Goal: Task Accomplishment & Management: Use online tool/utility

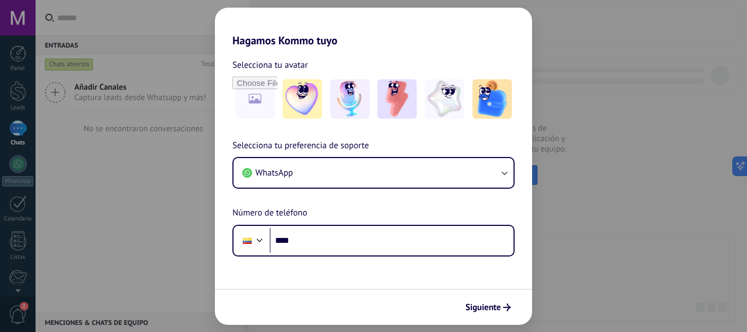
click at [501, 32] on h2 "Hagamos Kommo tuyo" at bounding box center [373, 27] width 317 height 39
click at [473, 311] on span "Siguiente" at bounding box center [483, 307] width 36 height 8
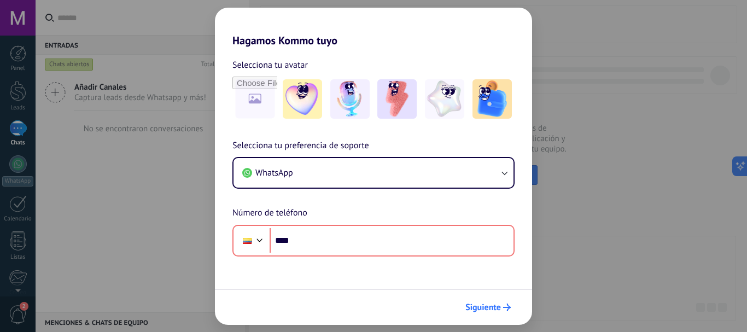
click at [474, 311] on span "Siguiente" at bounding box center [483, 307] width 36 height 8
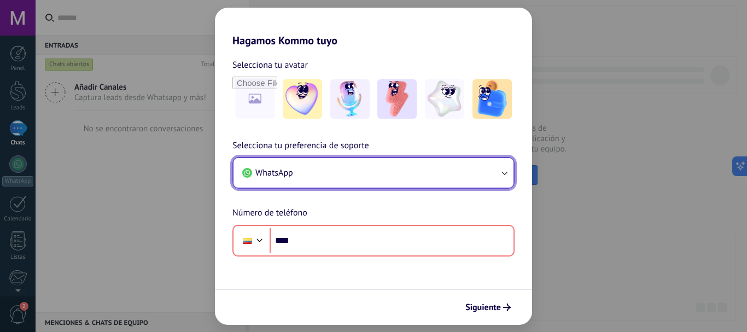
click at [392, 169] on button "WhatsApp" at bounding box center [373, 173] width 280 height 30
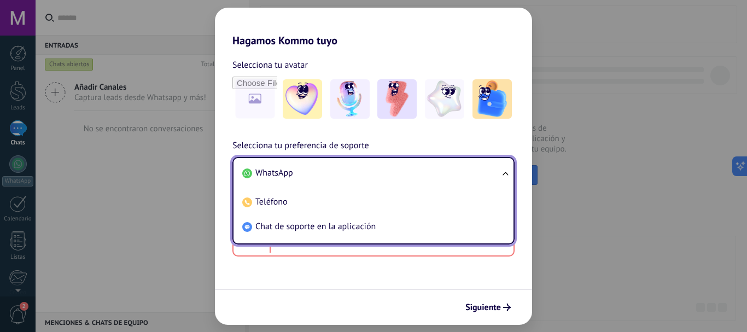
click at [385, 174] on li "WhatsApp" at bounding box center [371, 173] width 267 height 25
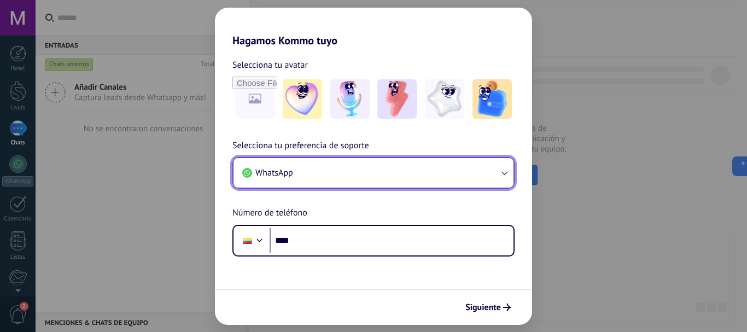
click at [385, 174] on button "WhatsApp" at bounding box center [373, 173] width 280 height 30
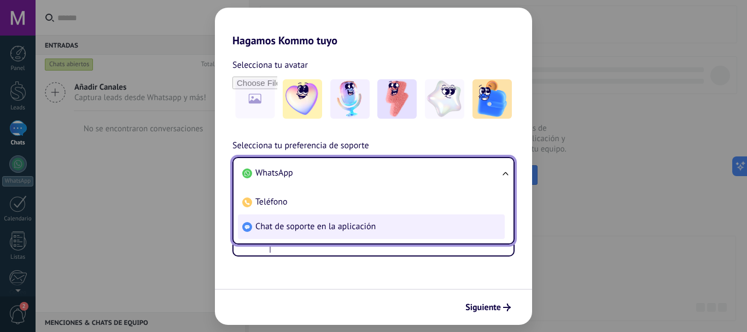
click at [356, 223] on span "Chat de soporte en la aplicación" at bounding box center [315, 226] width 120 height 11
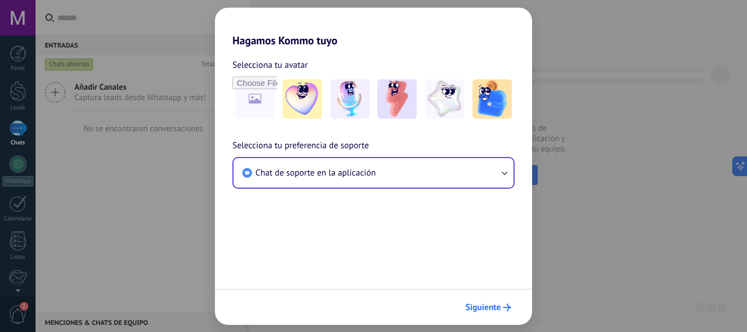
click at [494, 307] on span "Siguiente" at bounding box center [483, 307] width 36 height 8
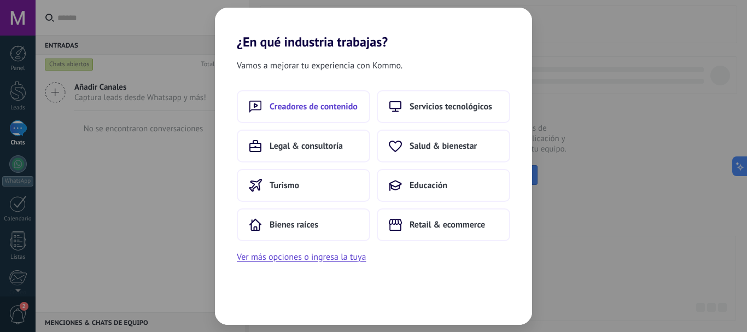
click at [351, 114] on button "Creadores de contenido" at bounding box center [303, 106] width 133 height 33
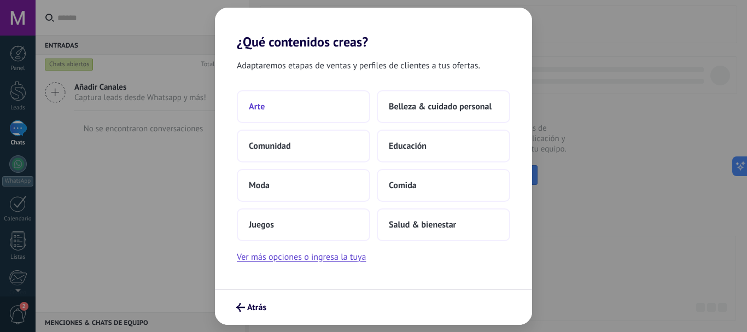
click at [323, 118] on button "Arte" at bounding box center [303, 106] width 133 height 33
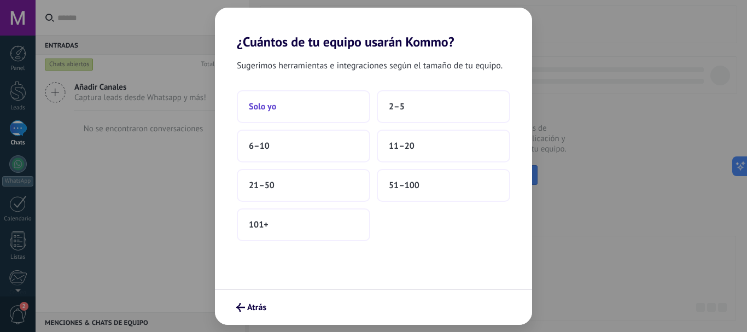
click at [330, 105] on button "Solo yo" at bounding box center [303, 106] width 133 height 33
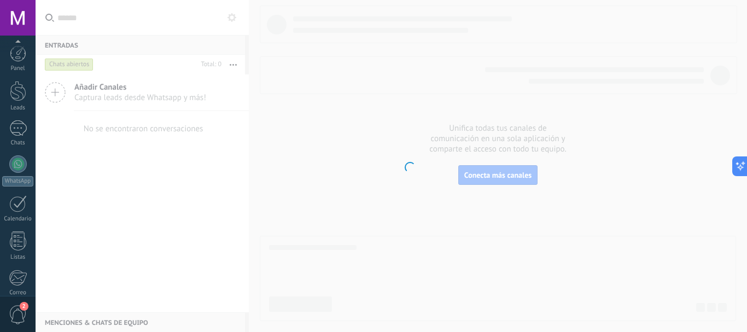
scroll to position [123, 0]
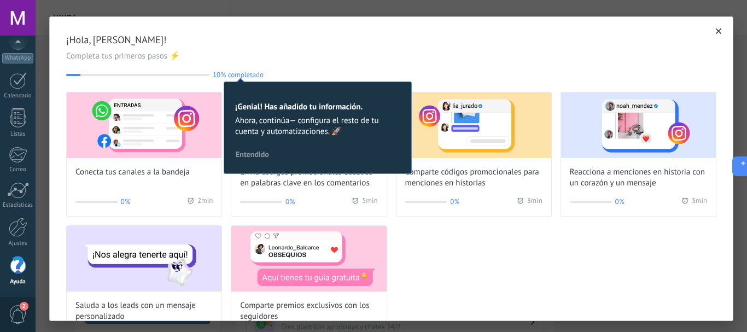
click at [716, 31] on icon "button" at bounding box center [718, 30] width 5 height 5
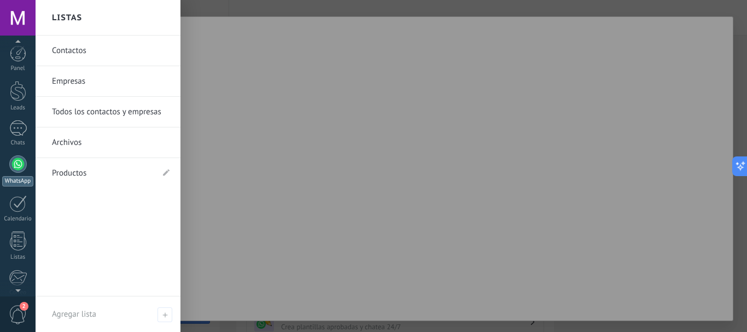
click at [9, 168] on link "WhatsApp" at bounding box center [18, 170] width 36 height 31
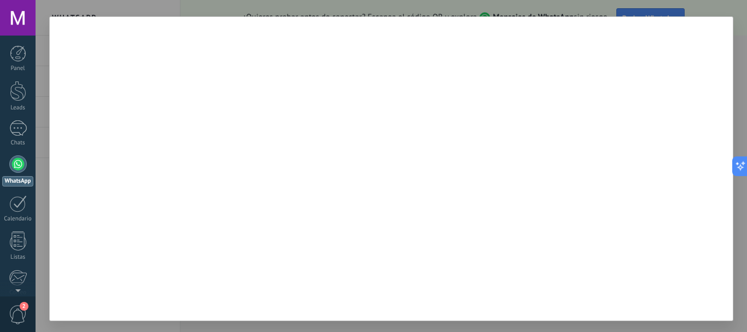
click at [20, 162] on div at bounding box center [17, 163] width 17 height 17
click at [20, 128] on div at bounding box center [17, 128] width 17 height 16
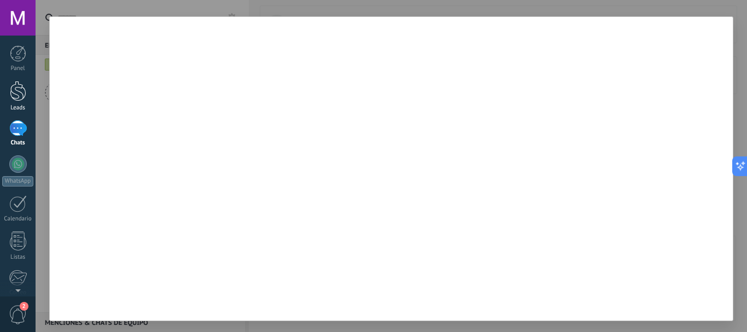
click at [20, 98] on div at bounding box center [18, 91] width 16 height 20
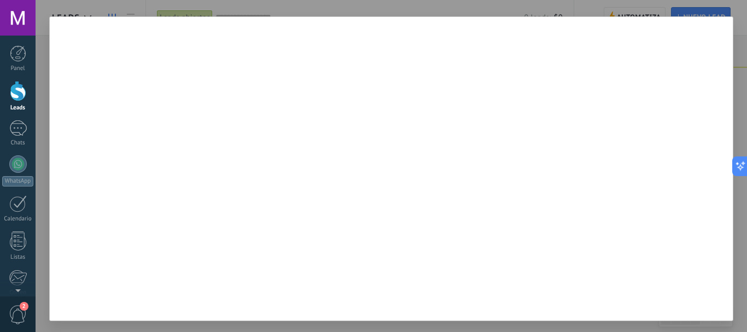
click at [724, 22] on div at bounding box center [391, 168] width 684 height 305
click at [16, 321] on span "2" at bounding box center [18, 314] width 19 height 19
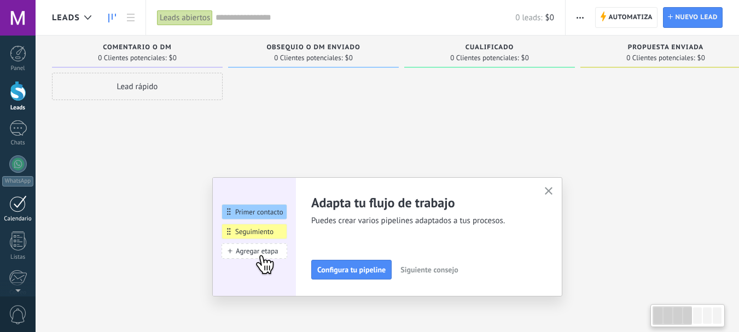
click at [19, 207] on div at bounding box center [17, 203] width 17 height 17
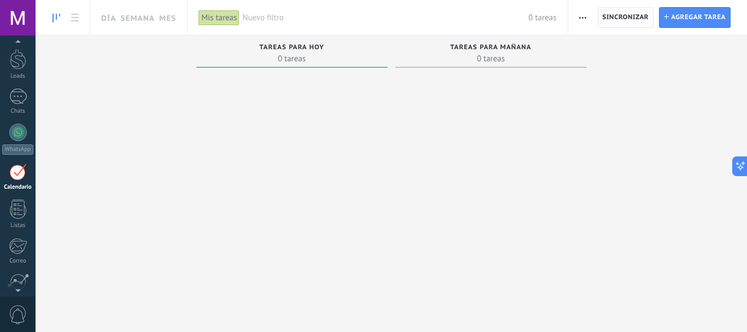
click at [621, 25] on span "Sincronizar" at bounding box center [626, 18] width 46 height 20
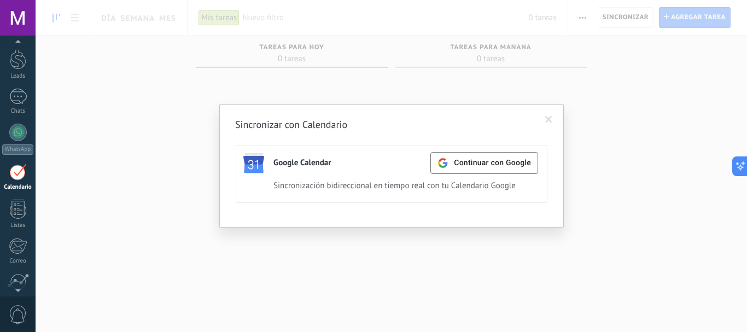
click at [547, 116] on span at bounding box center [548, 120] width 7 height 8
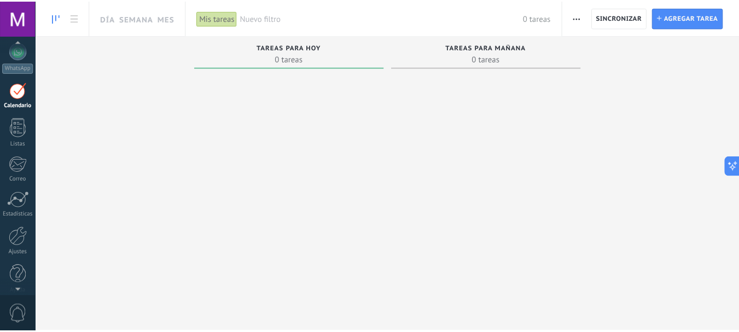
scroll to position [123, 0]
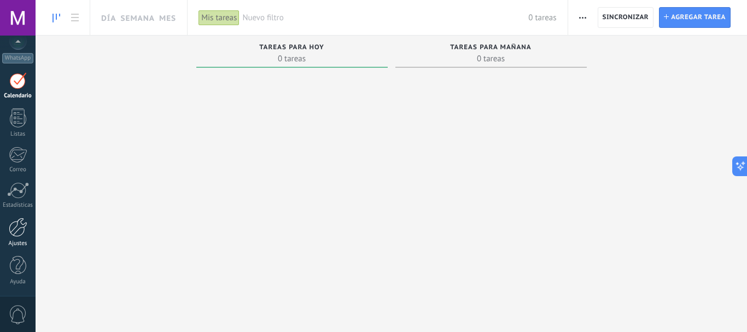
click at [22, 231] on div at bounding box center [18, 227] width 19 height 19
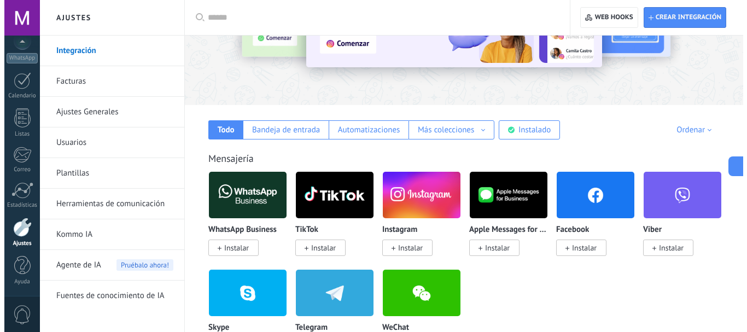
scroll to position [109, 0]
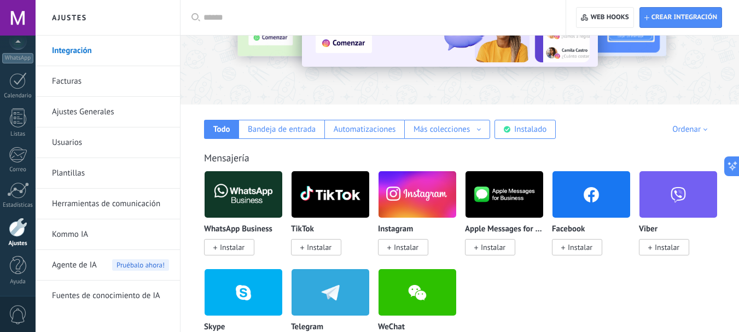
click at [236, 243] on span "Instalar" at bounding box center [232, 247] width 25 height 10
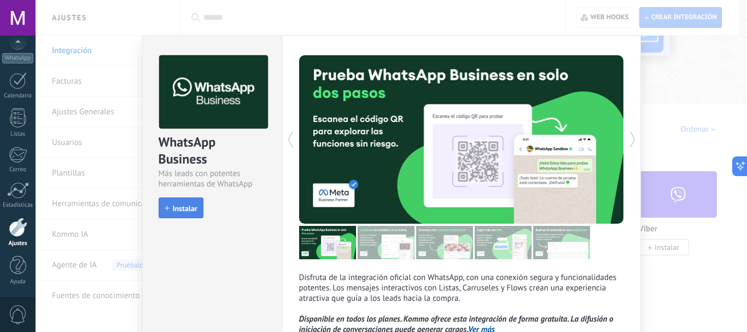
click at [185, 206] on span "Instalar" at bounding box center [185, 208] width 25 height 8
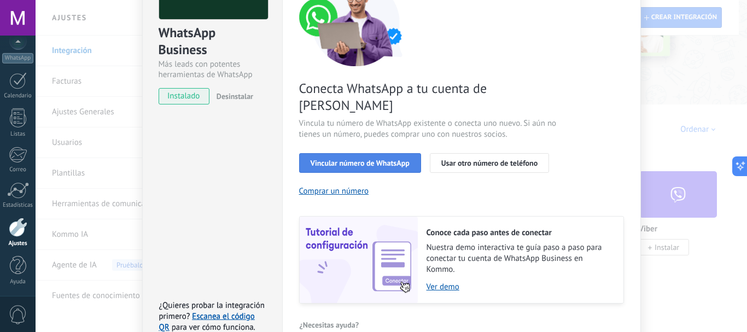
click at [372, 159] on span "Vincular número de WhatsApp" at bounding box center [360, 163] width 99 height 8
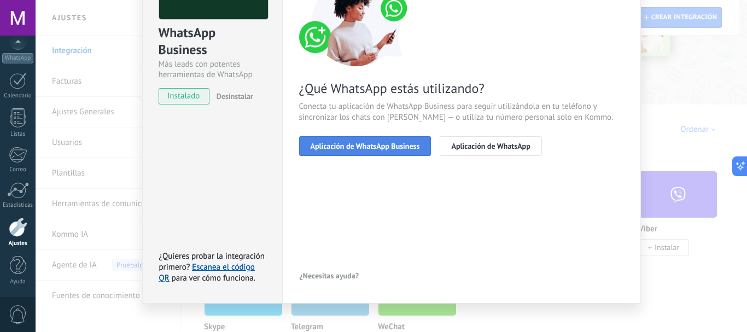
click at [372, 150] on button "Aplicación de WhatsApp Business" at bounding box center [365, 146] width 132 height 20
